Goal: Navigation & Orientation: Find specific page/section

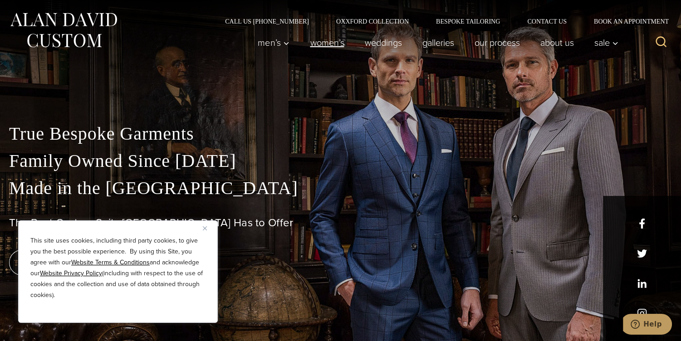
click at [318, 45] on link "Women’s" at bounding box center [327, 43] width 54 height 18
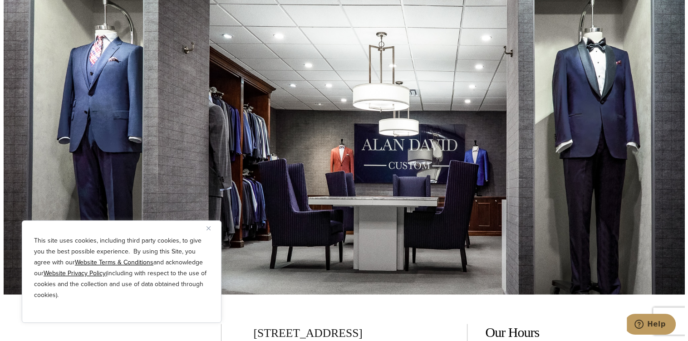
scroll to position [4765, 0]
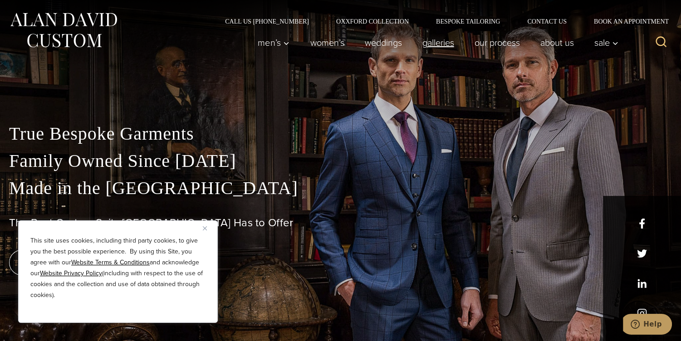
click at [439, 45] on link "Galleries" at bounding box center [438, 43] width 52 height 18
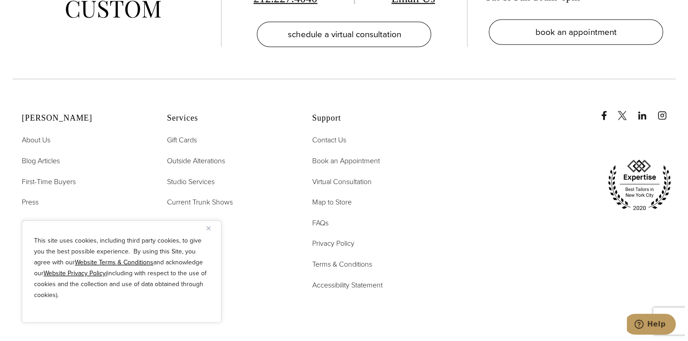
scroll to position [2269, 0]
